Goal: Task Accomplishment & Management: Manage account settings

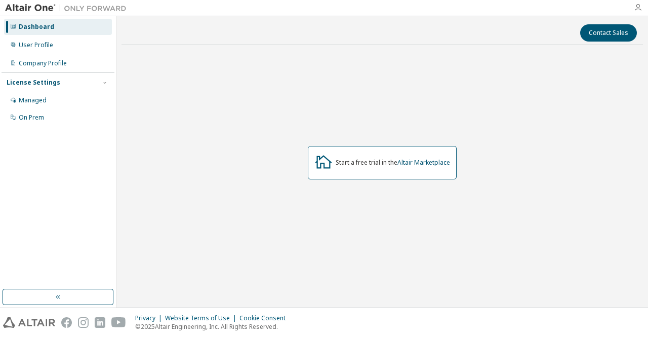
click at [637, 9] on icon "button" at bounding box center [638, 8] width 8 height 8
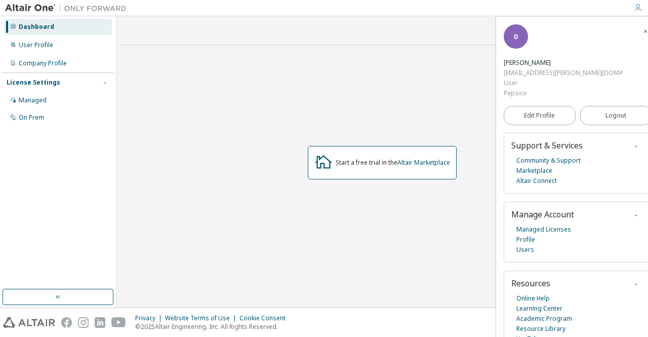
click at [374, 88] on div "Start a free trial in the Altair Marketplace" at bounding box center [383, 162] width 522 height 219
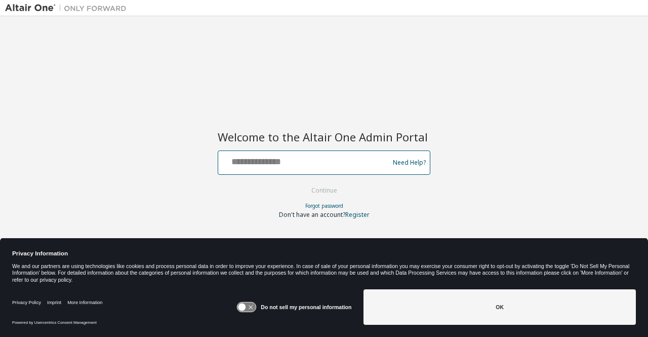
click at [305, 162] on input "text" at bounding box center [305, 160] width 166 height 15
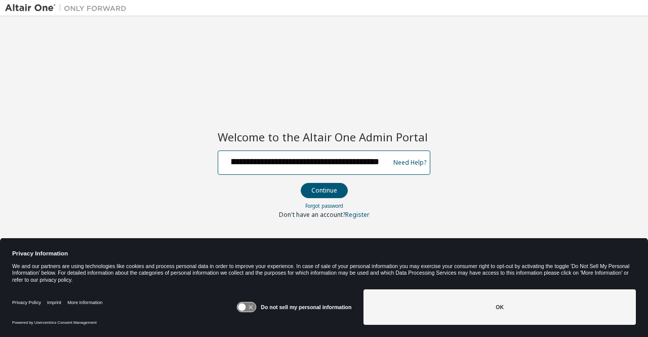
scroll to position [0, 49]
type input "**********"
click at [301, 183] on button "Continue" at bounding box center [324, 190] width 47 height 15
